Goal: Register for event/course

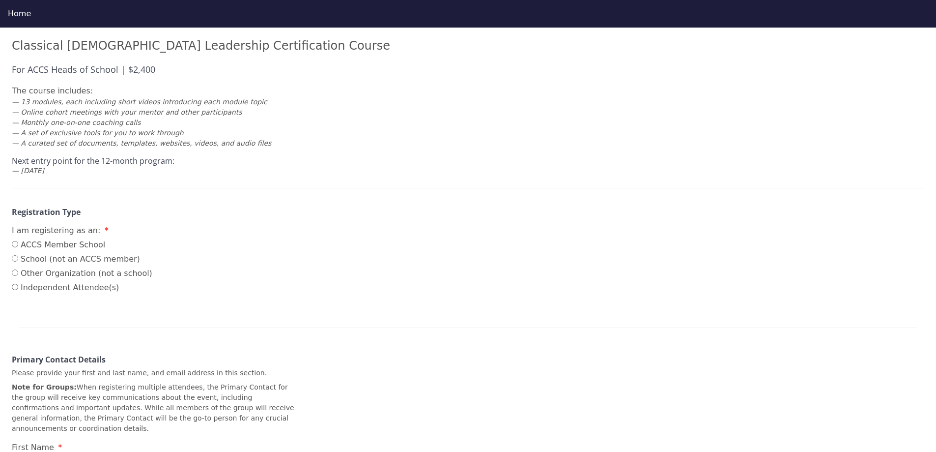
scroll to position [49, 0]
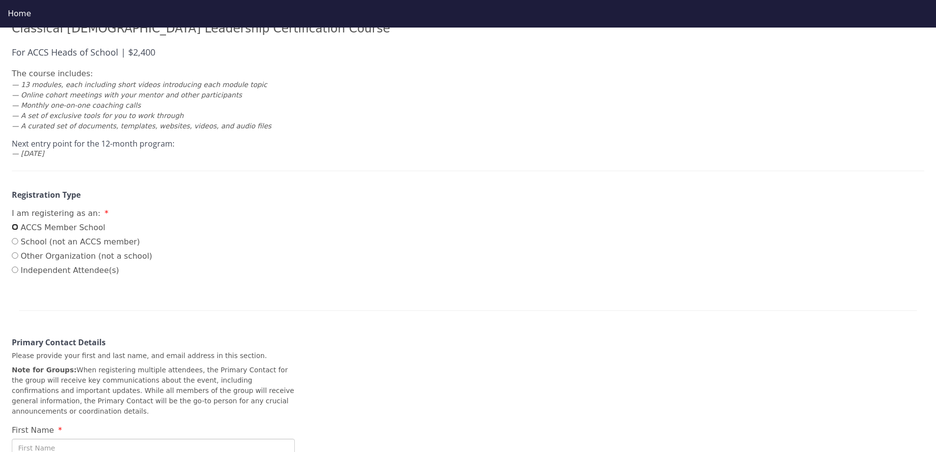
click at [16, 227] on input "ACCS Member School" at bounding box center [15, 227] width 6 height 6
radio input "true"
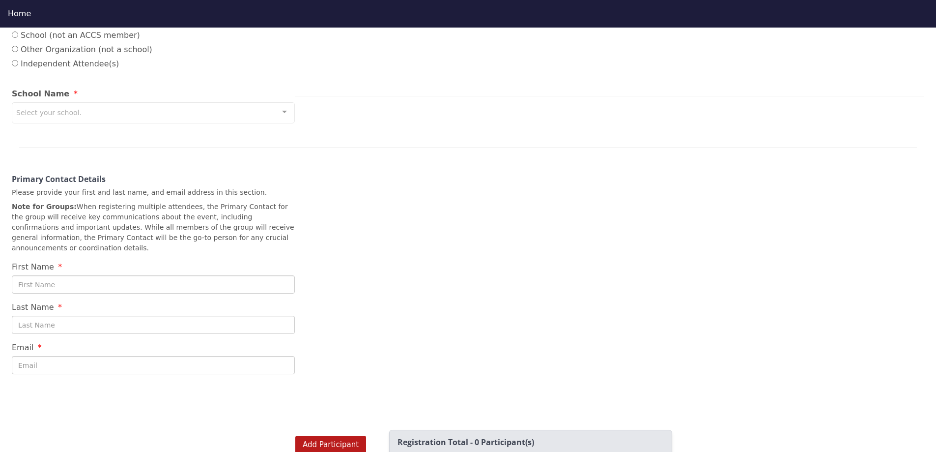
scroll to position [118, 0]
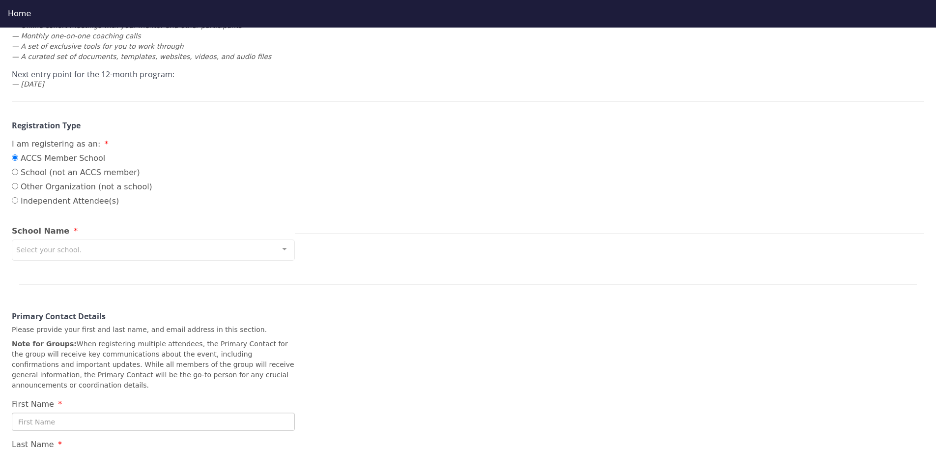
click at [271, 250] on div "Select your school." at bounding box center [153, 249] width 283 height 21
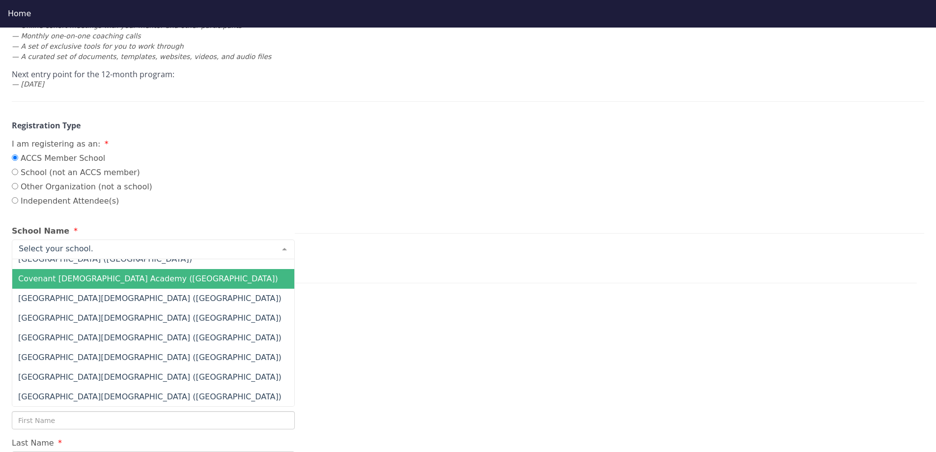
scroll to position [2555, 0]
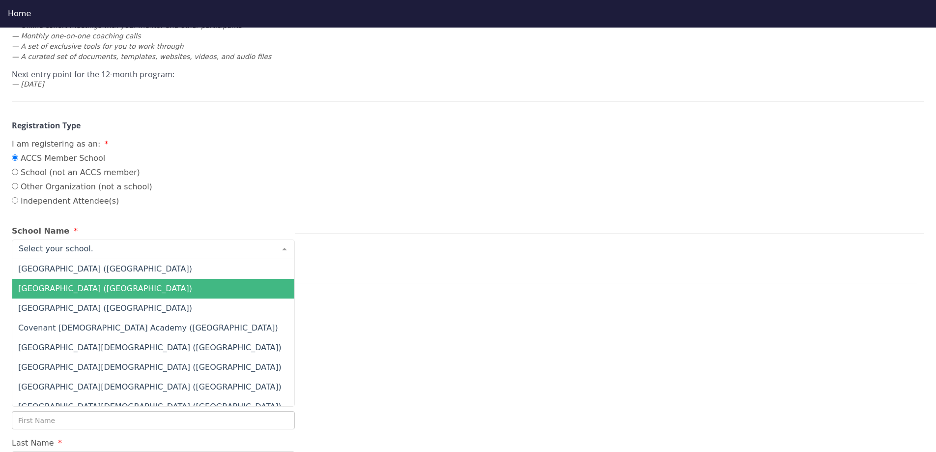
click at [165, 284] on span "Covenant Academy (GA)" at bounding box center [227, 289] width 430 height 20
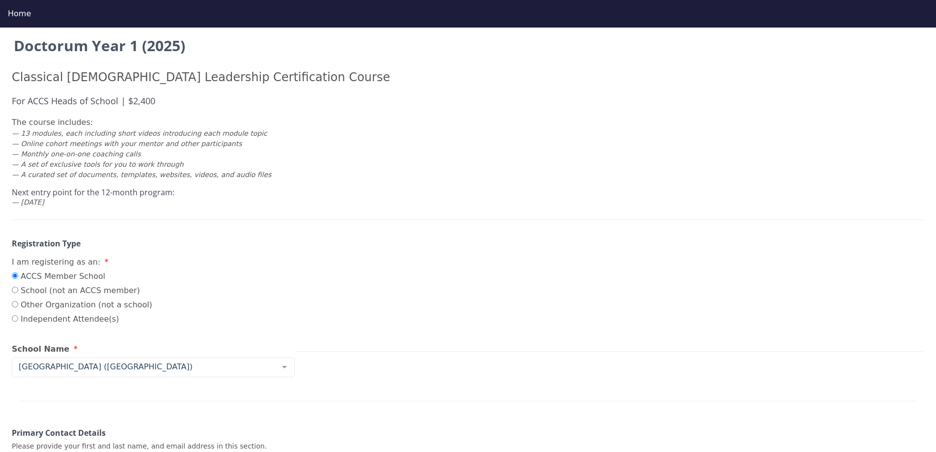
scroll to position [0, 0]
